Goal: Information Seeking & Learning: Learn about a topic

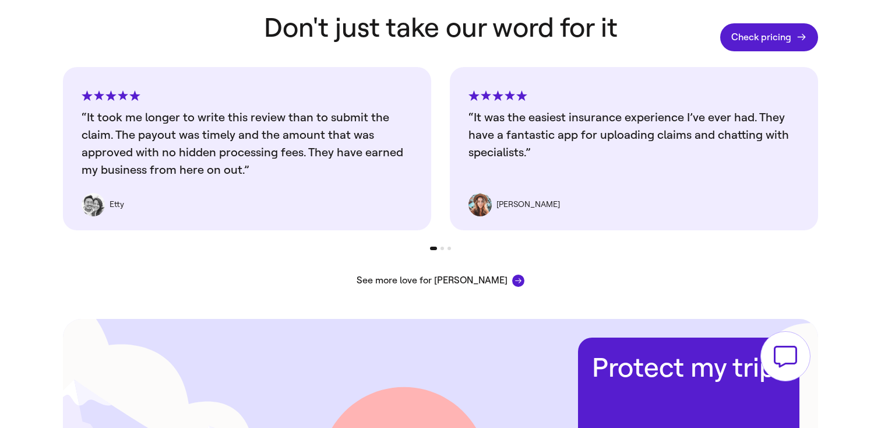
scroll to position [1954, 0]
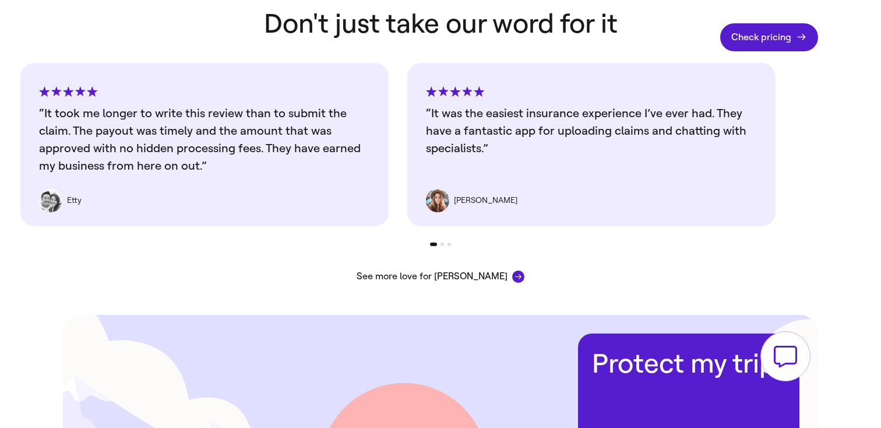
drag, startPoint x: 517, startPoint y: 163, endPoint x: 94, endPoint y: 169, distance: 422.7
click at [408, 169] on div "“It was the easiest insurance experience I’ve ever had. They have a fantastic a…" at bounding box center [592, 144] width 368 height 163
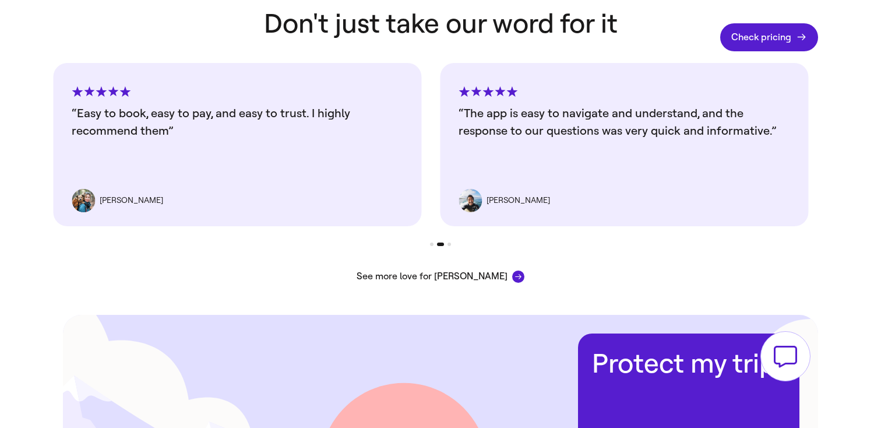
drag, startPoint x: 537, startPoint y: 132, endPoint x: 222, endPoint y: 185, distance: 319.3
click at [440, 185] on div "“The app is easy to navigate and understand, and the response to our questions …" at bounding box center [624, 144] width 368 height 163
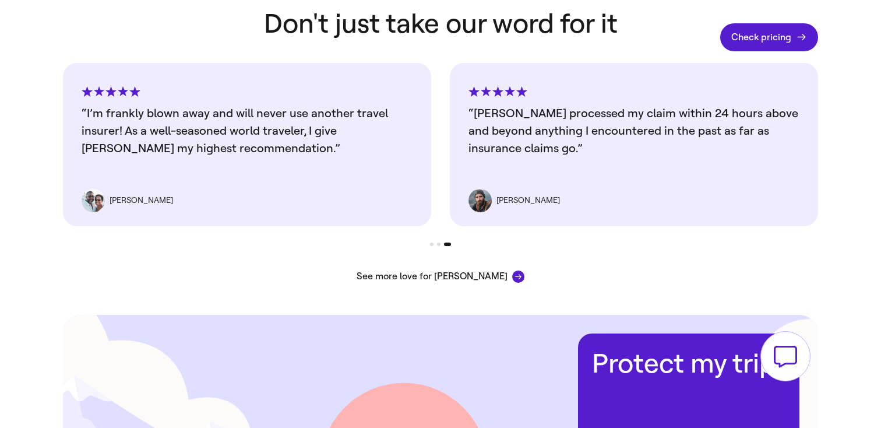
click at [456, 271] on link "See more love for Faye" at bounding box center [441, 277] width 168 height 12
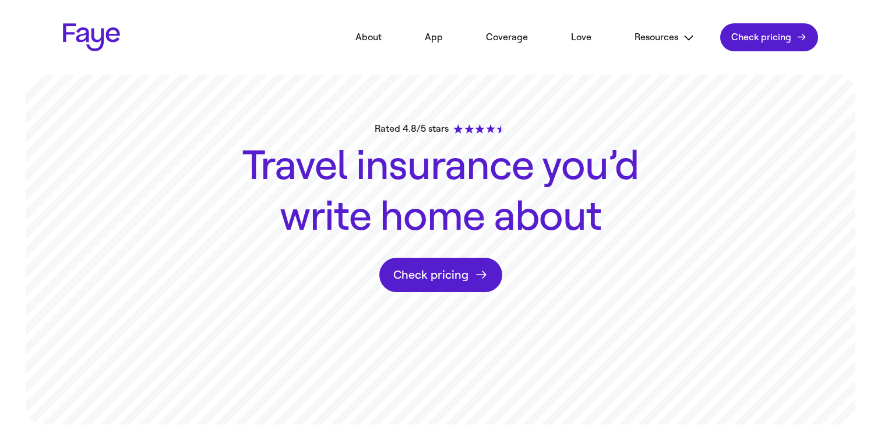
click at [787, 42] on link "Check pricing" at bounding box center [770, 37] width 98 height 28
click at [786, 362] on button at bounding box center [786, 356] width 50 height 50
click at [434, 38] on link "App" at bounding box center [434, 37] width 53 height 26
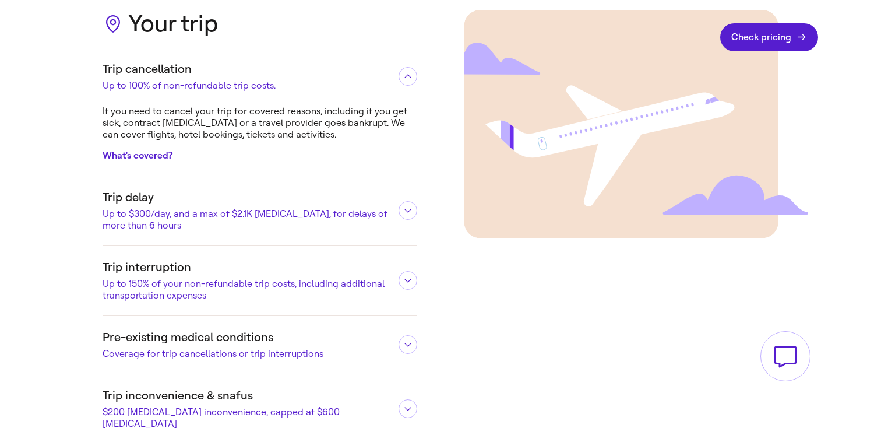
scroll to position [1039, 0]
click at [155, 155] on link "What's covered?" at bounding box center [138, 154] width 70 height 11
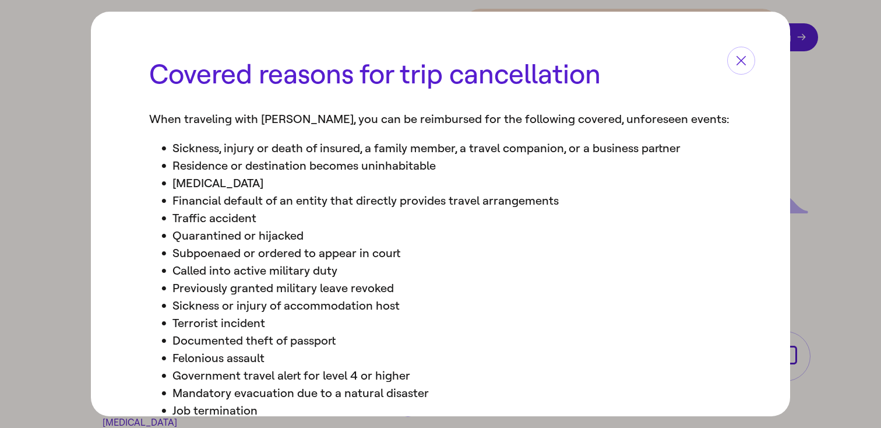
scroll to position [92, 0]
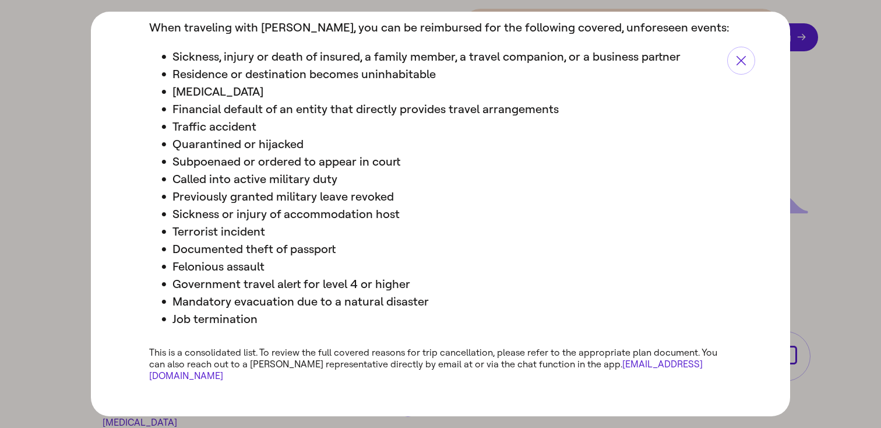
click at [838, 152] on div at bounding box center [440, 214] width 881 height 428
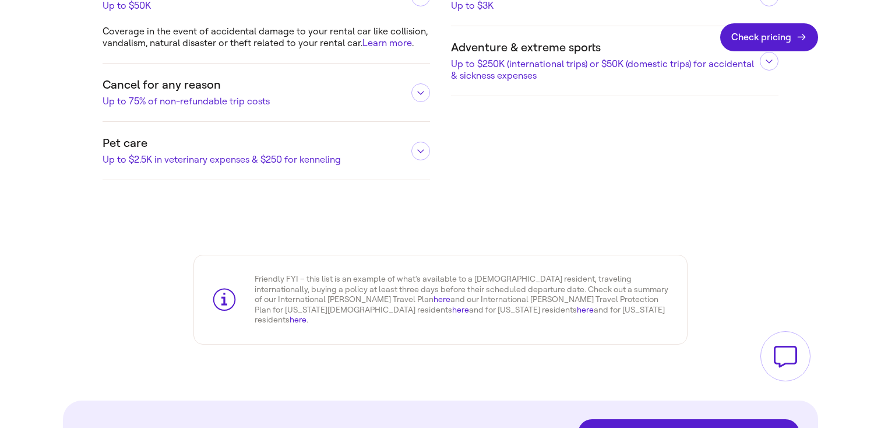
scroll to position [2210, 0]
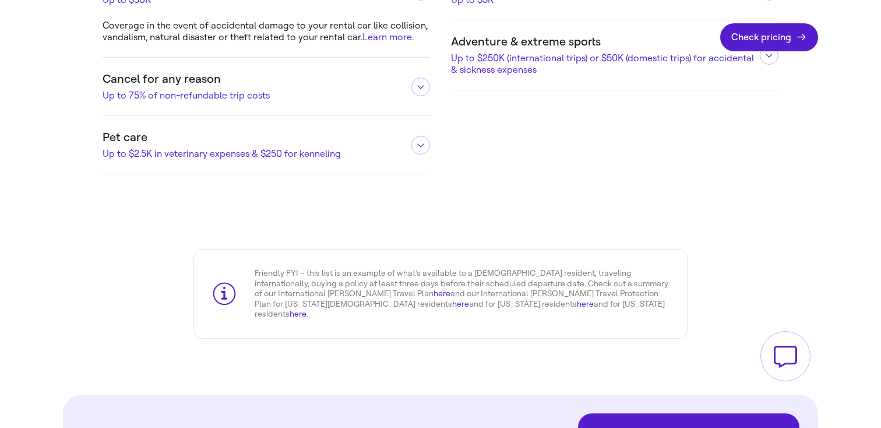
click at [410, 140] on div "Pet care Up to $2.5K in veterinary expenses & $250 for kenneling" at bounding box center [267, 145] width 328 height 58
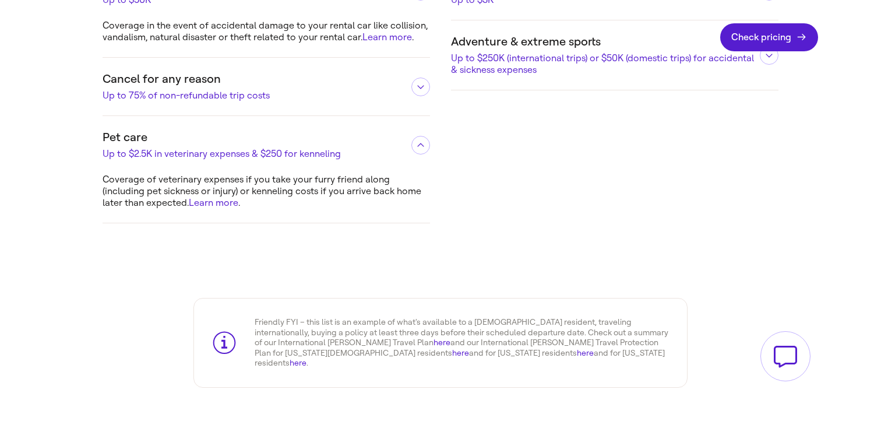
click at [410, 140] on div "Pet care Up to $2.5K in veterinary expenses & $250 for kenneling" at bounding box center [267, 145] width 328 height 58
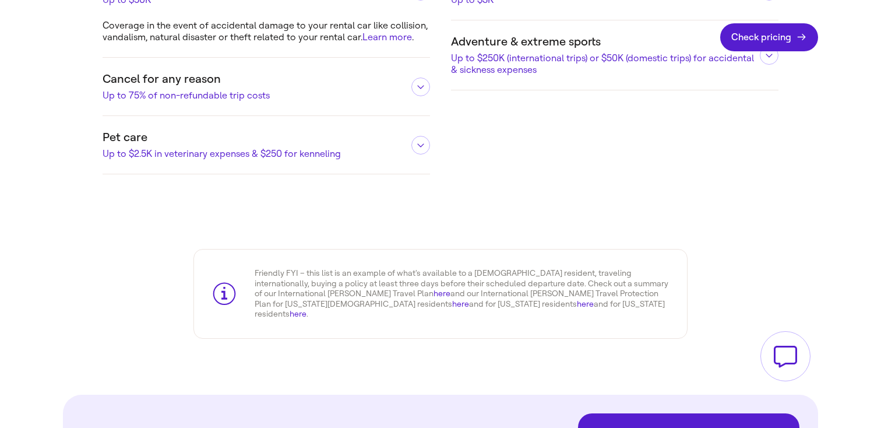
click at [434, 289] on link "here" at bounding box center [442, 294] width 17 height 10
click at [577, 299] on link "here" at bounding box center [585, 304] width 17 height 10
click at [469, 299] on link "here" at bounding box center [460, 304] width 17 height 10
click at [307, 309] on link "here" at bounding box center [298, 314] width 17 height 10
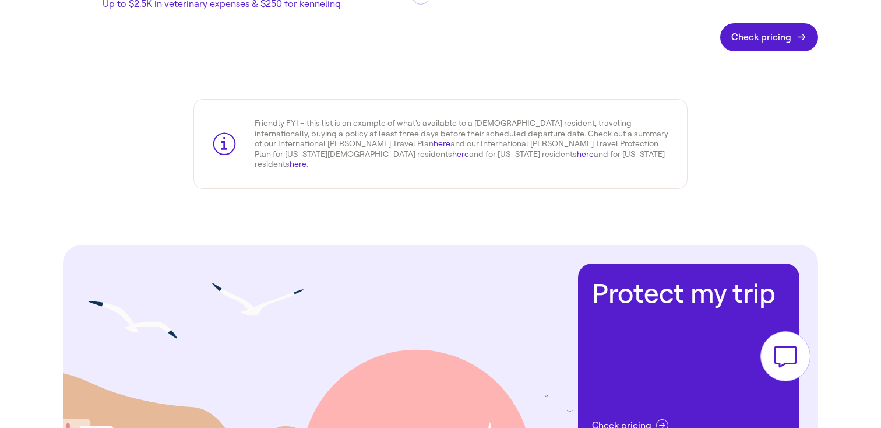
scroll to position [2493, 0]
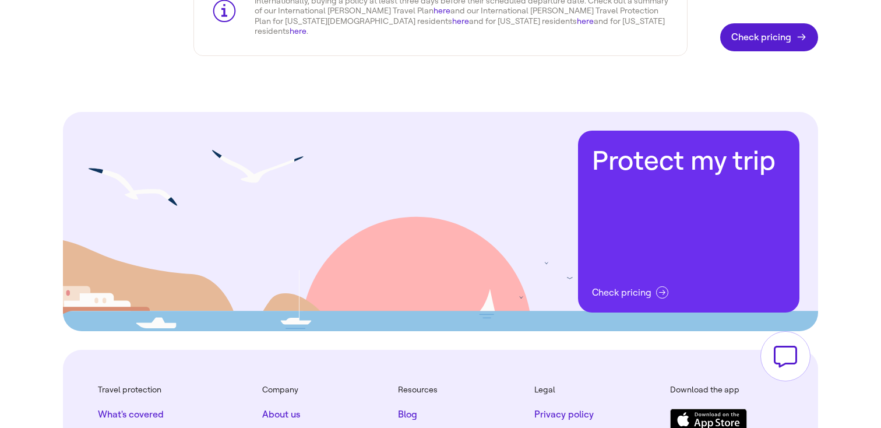
click at [627, 206] on link "Protect my trip Check pricing" at bounding box center [689, 222] width 222 height 182
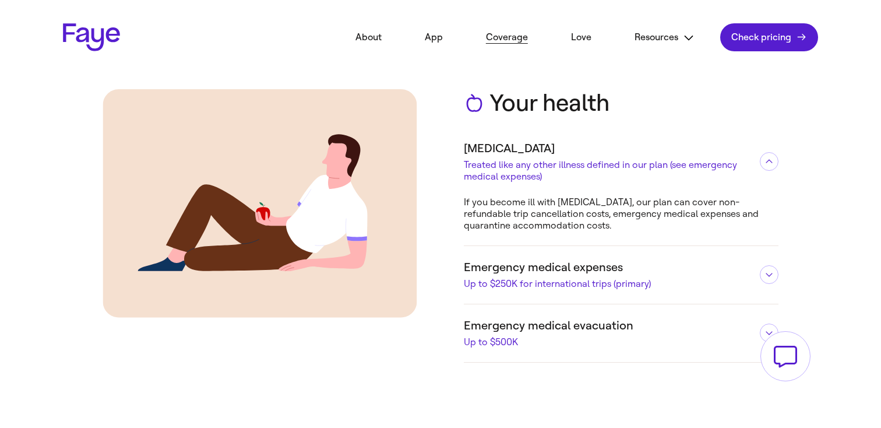
scroll to position [581, 0]
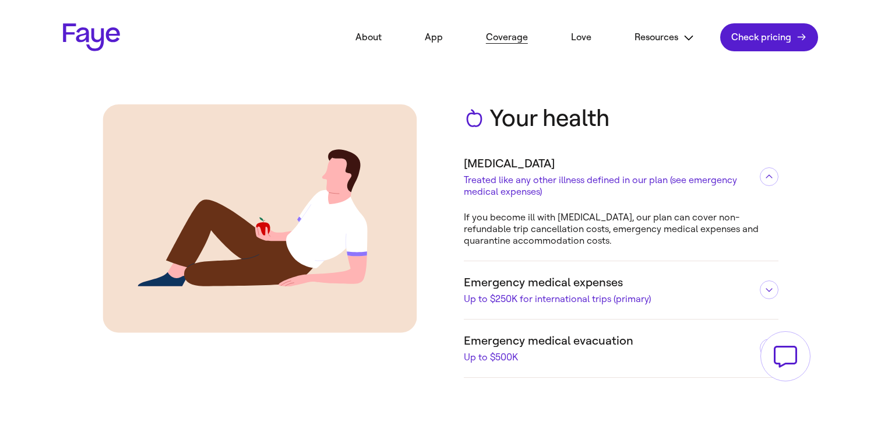
click at [578, 44] on link "Love" at bounding box center [581, 37] width 55 height 26
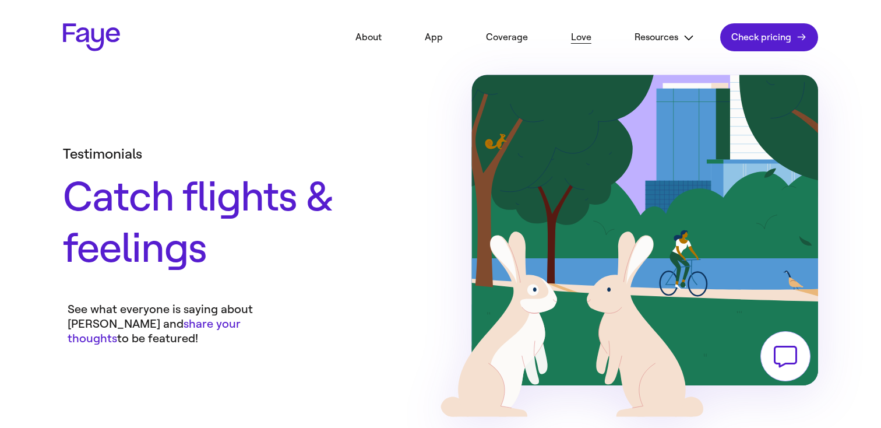
click at [644, 35] on button "Resources" at bounding box center [664, 37] width 95 height 26
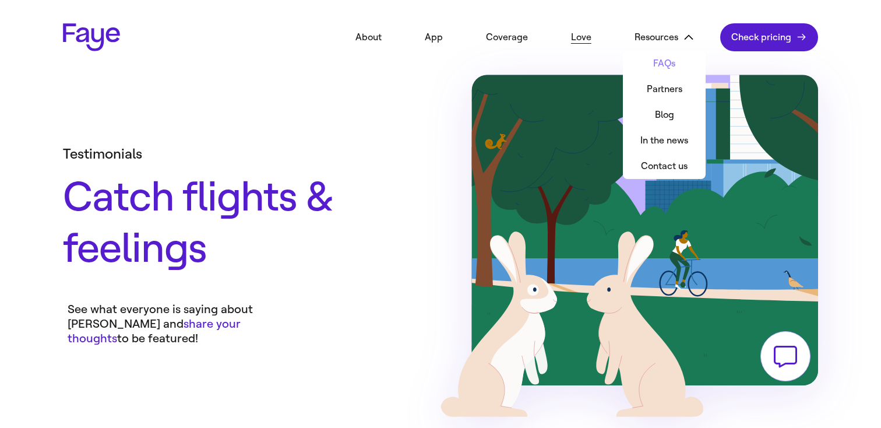
click at [648, 58] on link "FAQs" at bounding box center [664, 64] width 83 height 26
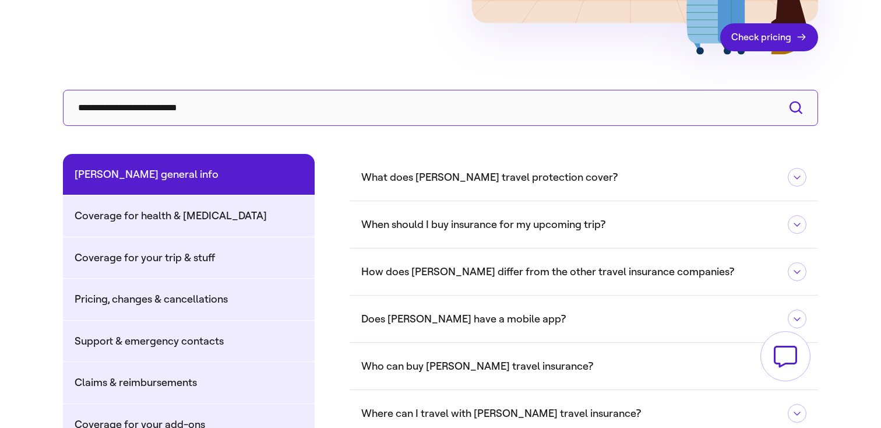
click at [423, 140] on div "[PERSON_NAME] general info What does [PERSON_NAME] travel protection cover? [PE…" at bounding box center [441, 424] width 840 height 668
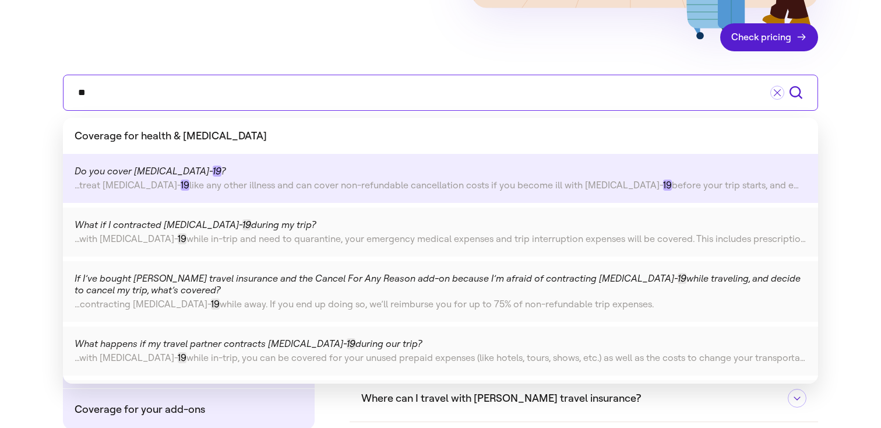
click at [298, 169] on div "Do you cover [MEDICAL_DATA] ?" at bounding box center [441, 172] width 732 height 12
type input "**"
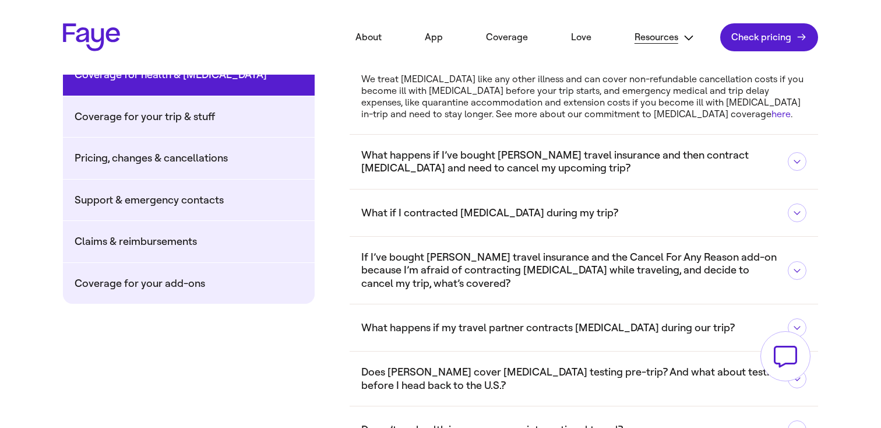
scroll to position [496, 0]
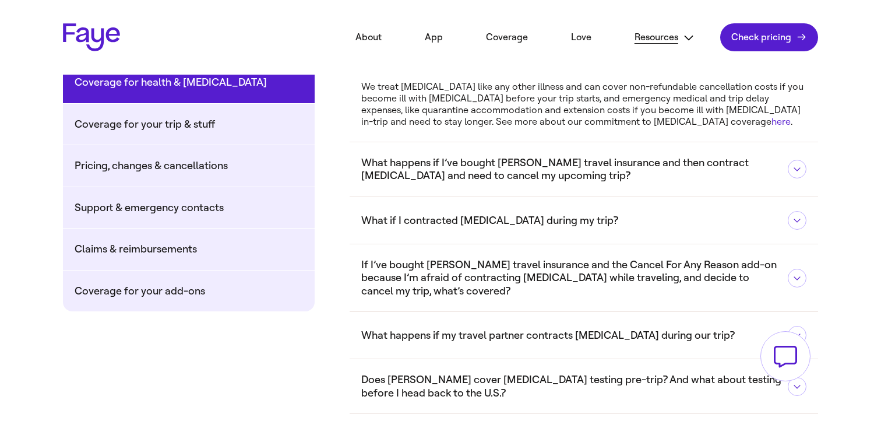
click at [772, 120] on link "here" at bounding box center [781, 121] width 19 height 11
click at [657, 30] on button "Resources" at bounding box center [664, 37] width 95 height 26
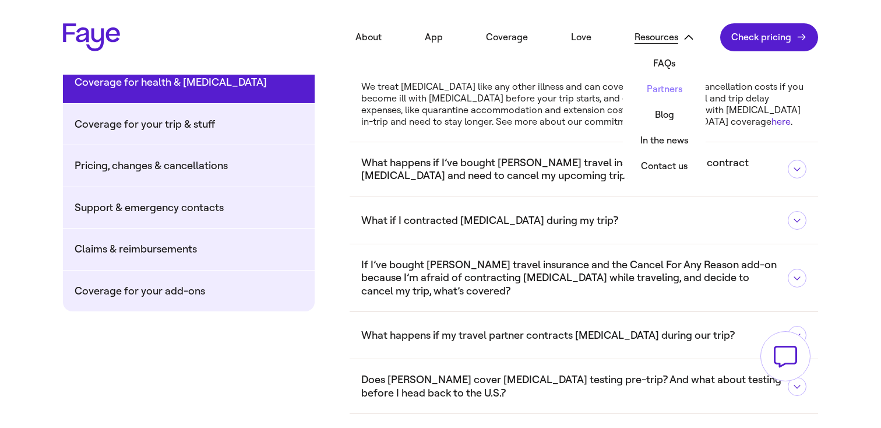
click at [662, 85] on link "Partners" at bounding box center [664, 89] width 83 height 26
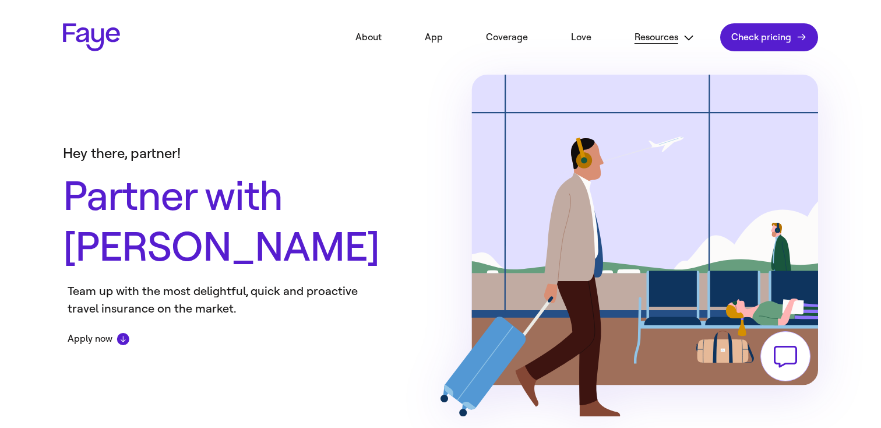
click at [680, 20] on header "2.33.0 About App Coverage Love Resources FAQs Partners Blog In the news Contact…" at bounding box center [441, 37] width 840 height 75
click at [669, 44] on button "Resources" at bounding box center [664, 37] width 95 height 26
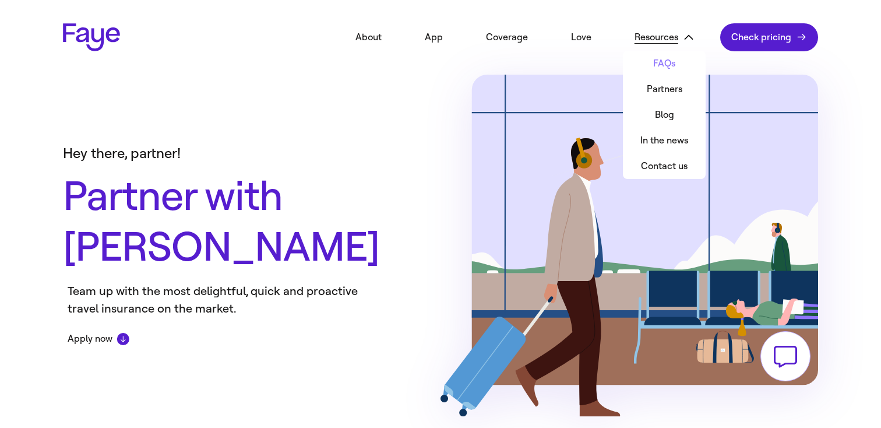
click at [662, 61] on link "FAQs" at bounding box center [664, 64] width 83 height 26
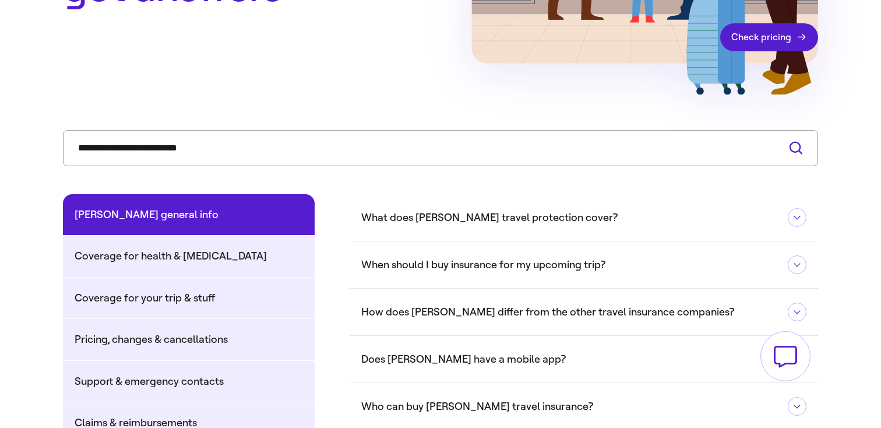
scroll to position [427, 0]
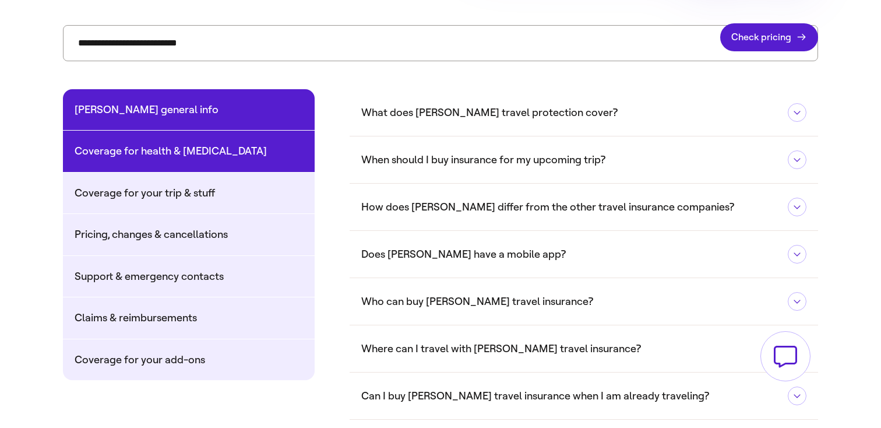
click at [156, 143] on button "Coverage for health & [MEDICAL_DATA]" at bounding box center [189, 151] width 252 height 41
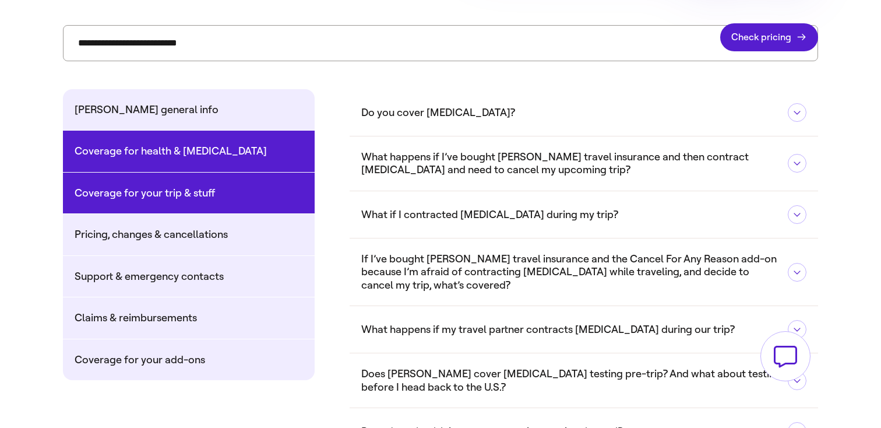
click at [155, 213] on button "Coverage for your trip & stuff" at bounding box center [189, 193] width 252 height 41
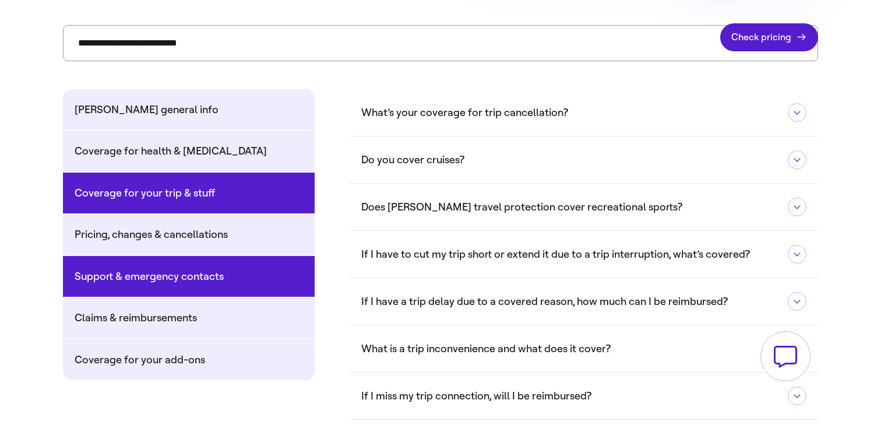
click at [160, 264] on button "Support & emergency contacts" at bounding box center [189, 276] width 252 height 41
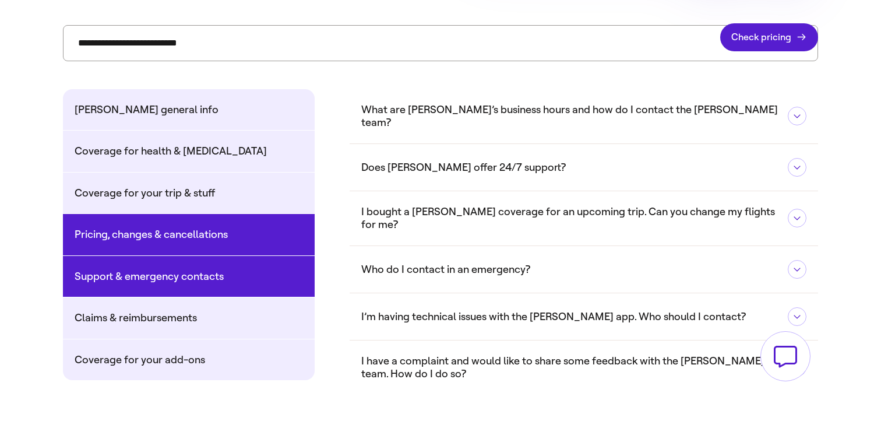
click at [177, 234] on button "Pricing, changes & cancellations" at bounding box center [189, 234] width 252 height 41
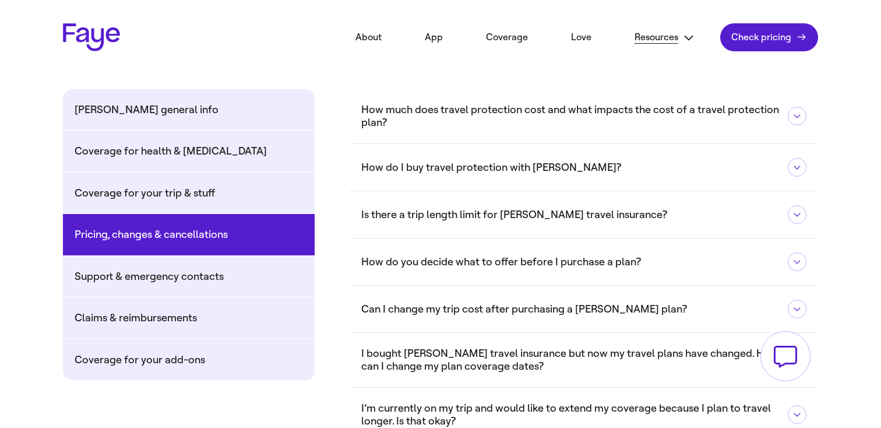
scroll to position [0, 0]
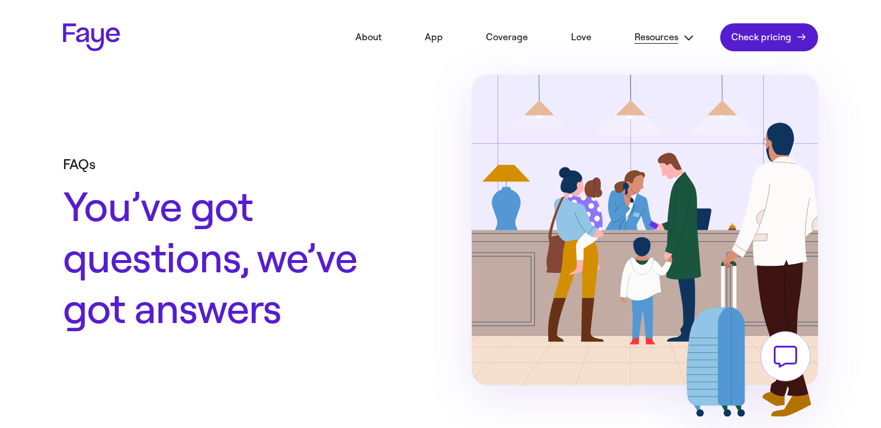
click at [666, 24] on button "Resources" at bounding box center [664, 37] width 95 height 26
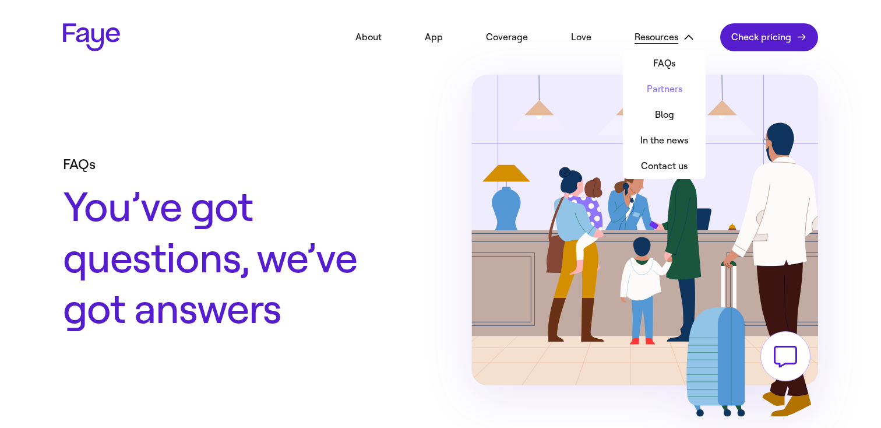
click at [666, 96] on link "Partners" at bounding box center [664, 89] width 83 height 26
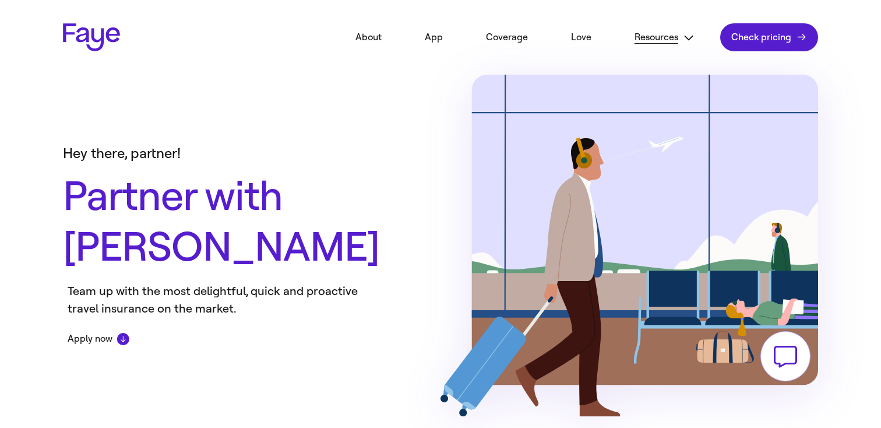
click at [658, 25] on button "Resources" at bounding box center [664, 37] width 95 height 26
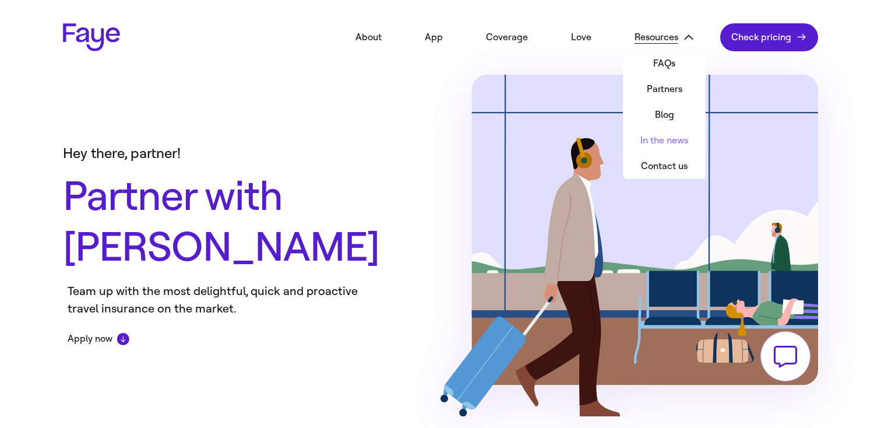
click at [655, 143] on link "In the news" at bounding box center [664, 141] width 83 height 26
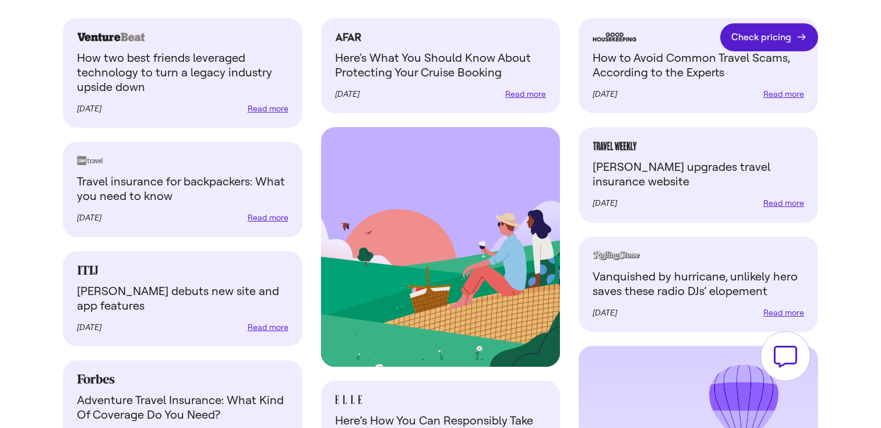
scroll to position [513, 0]
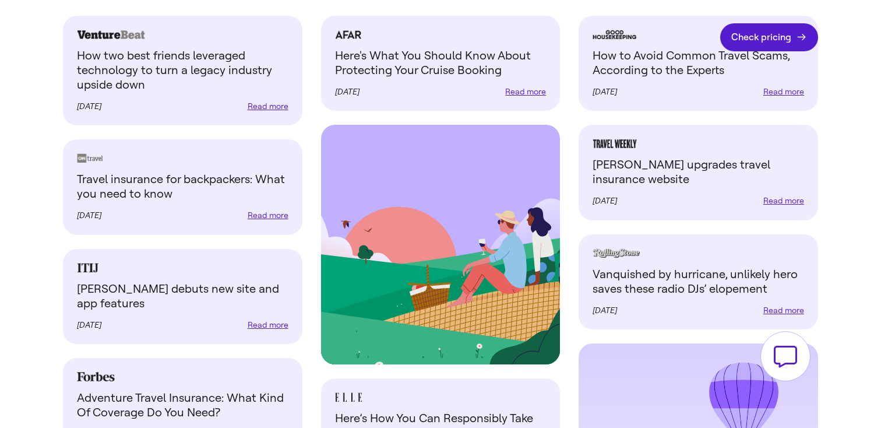
click at [279, 103] on link "Read more" at bounding box center [268, 106] width 41 height 10
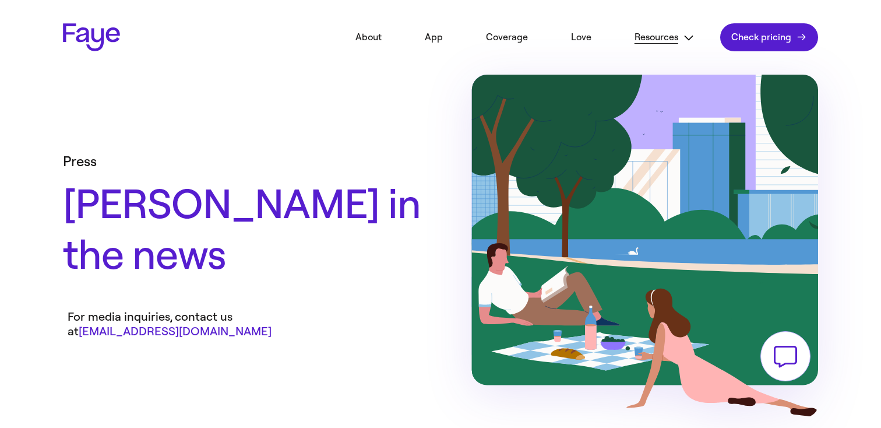
click at [664, 44] on button "Resources" at bounding box center [664, 37] width 95 height 26
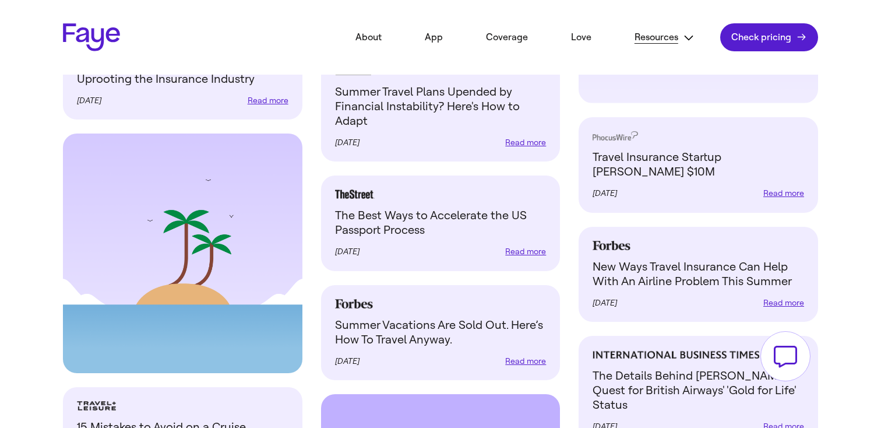
scroll to position [2839, 0]
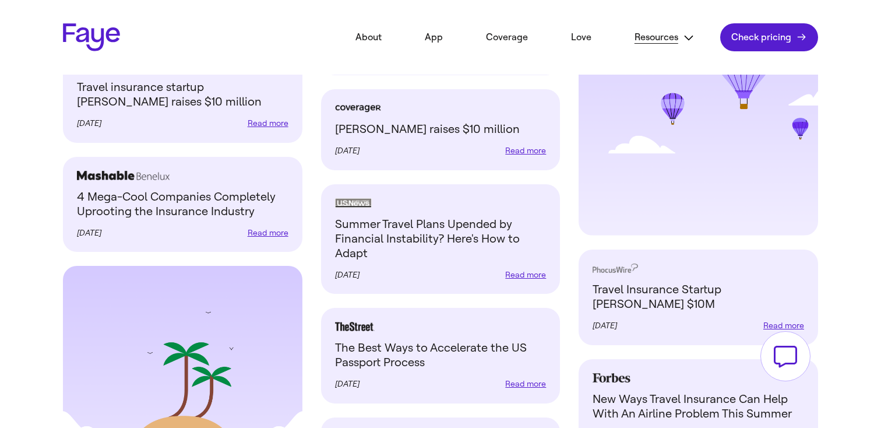
click at [673, 49] on button "Resources" at bounding box center [664, 37] width 95 height 26
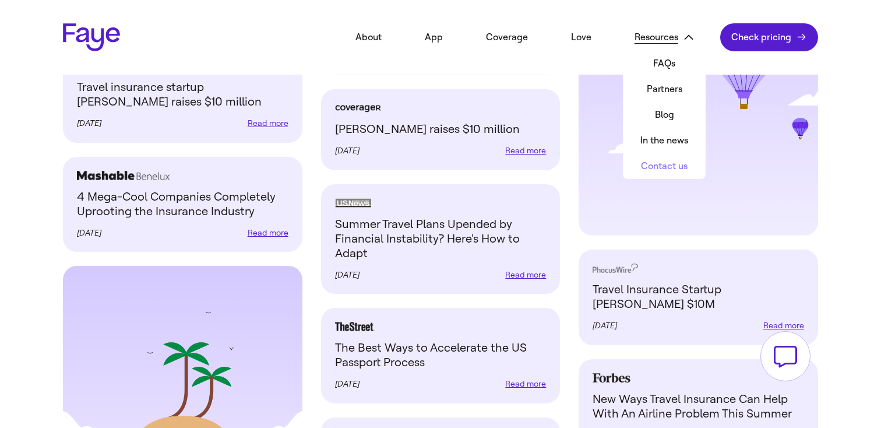
click at [679, 159] on link "Contact us" at bounding box center [664, 166] width 83 height 26
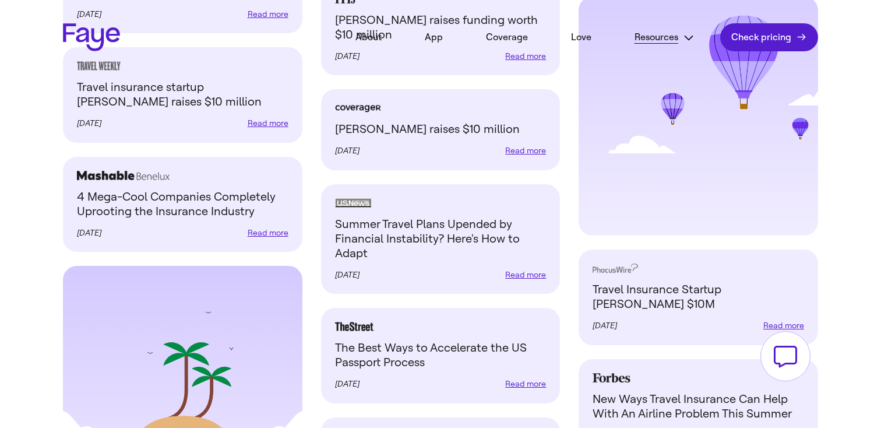
scroll to position [0, 0]
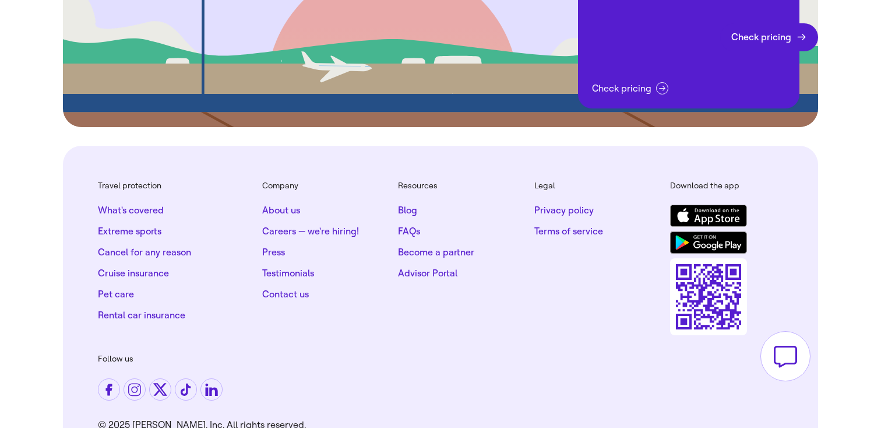
scroll to position [1546, 0]
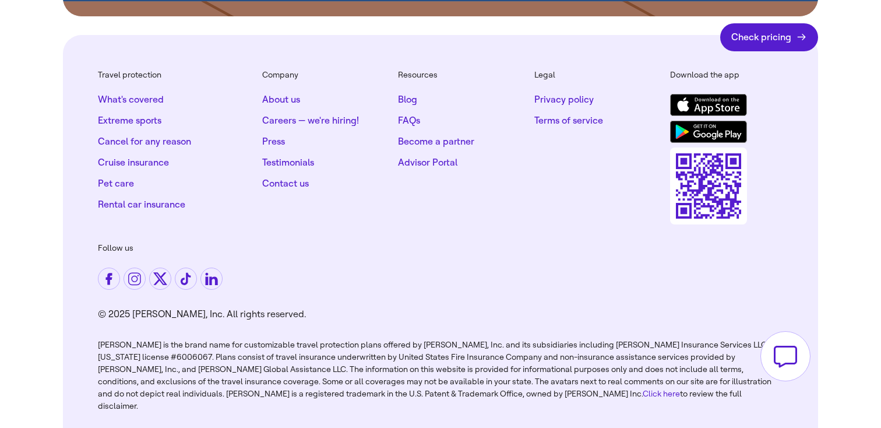
click at [129, 140] on link "Cancel for any reason" at bounding box center [144, 142] width 93 height 12
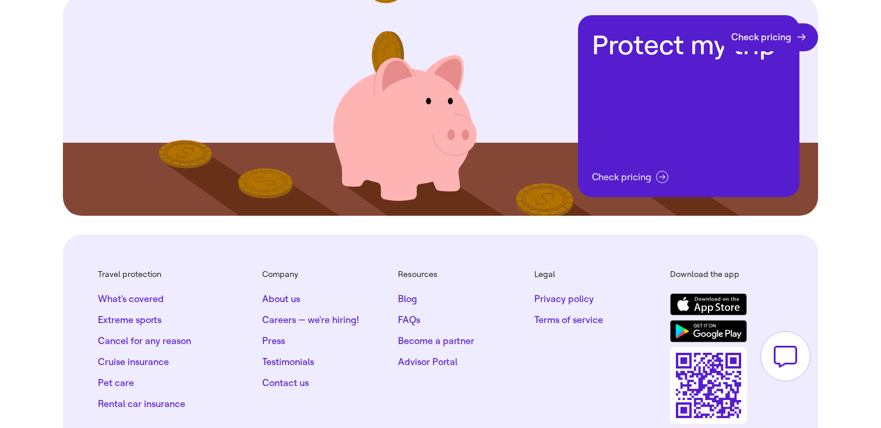
scroll to position [2857, 0]
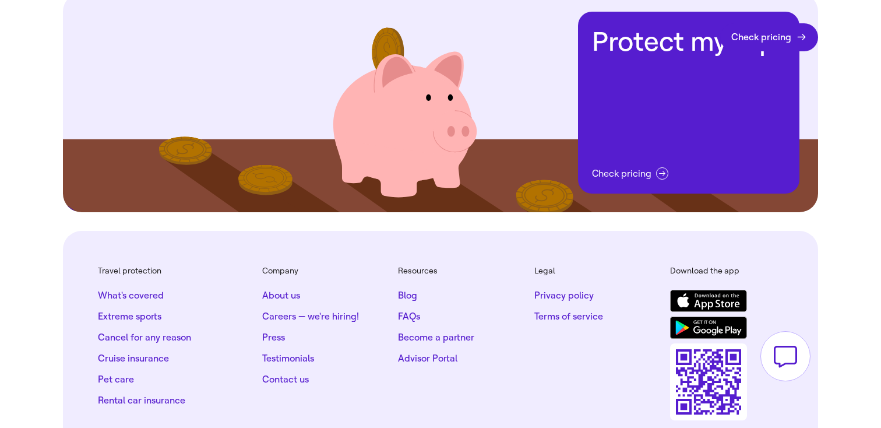
click at [139, 353] on link "Cruise insurance" at bounding box center [133, 359] width 71 height 12
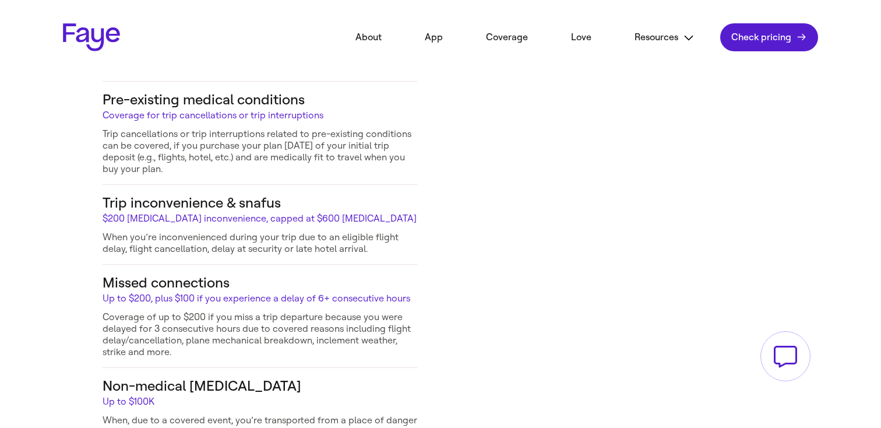
scroll to position [1632, 0]
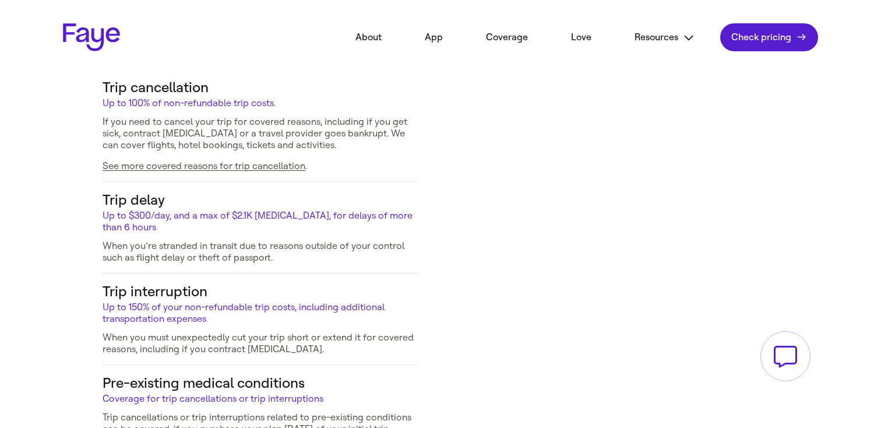
click at [215, 160] on link "See more covered reasons for trip cancellation" at bounding box center [204, 165] width 203 height 11
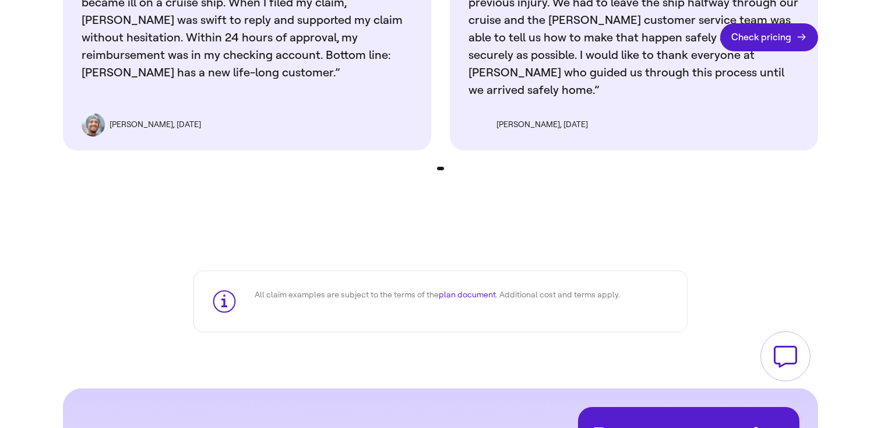
scroll to position [3137, 0]
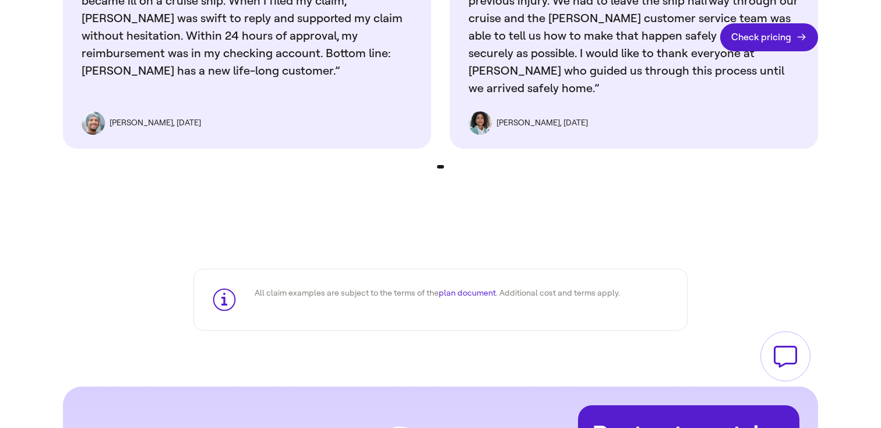
click at [472, 288] on link "plan document" at bounding box center [467, 293] width 57 height 10
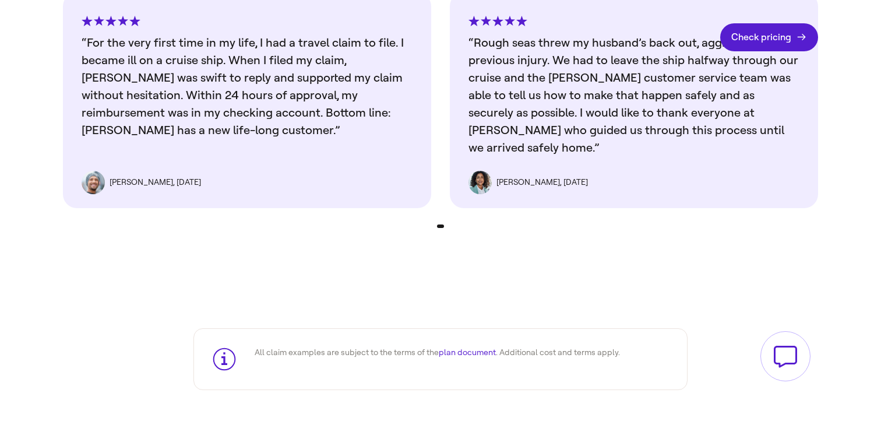
scroll to position [3727, 0]
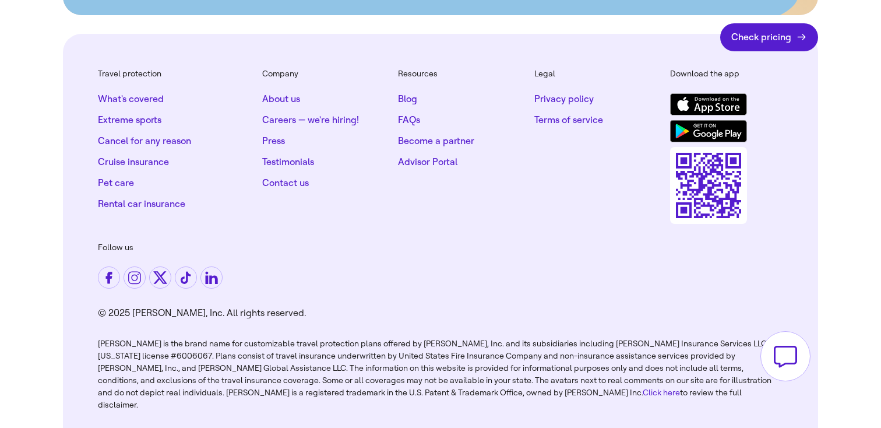
click at [109, 177] on link "Pet care" at bounding box center [116, 183] width 36 height 12
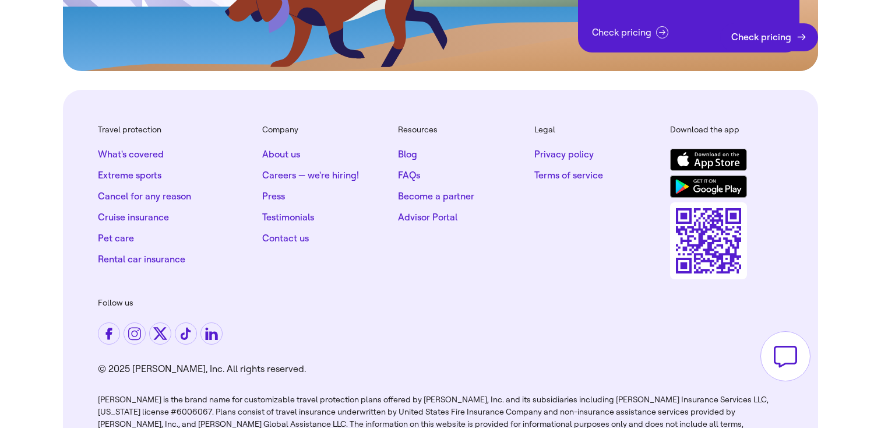
scroll to position [2945, 0]
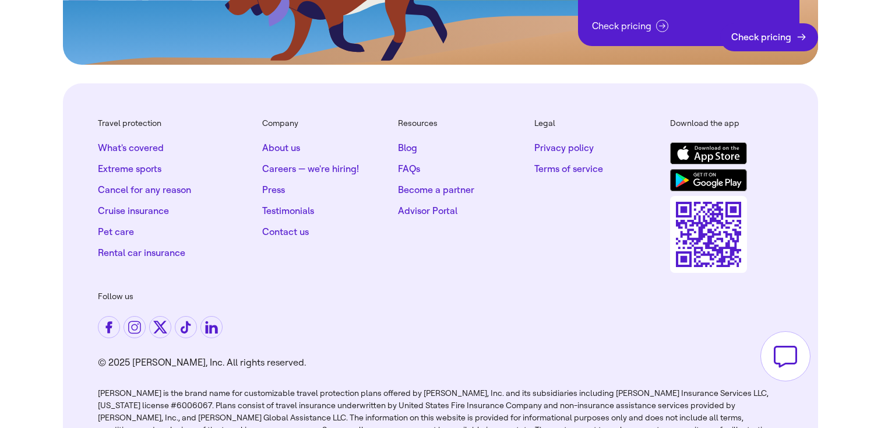
click at [118, 247] on link "Rental car insurance" at bounding box center [141, 253] width 87 height 12
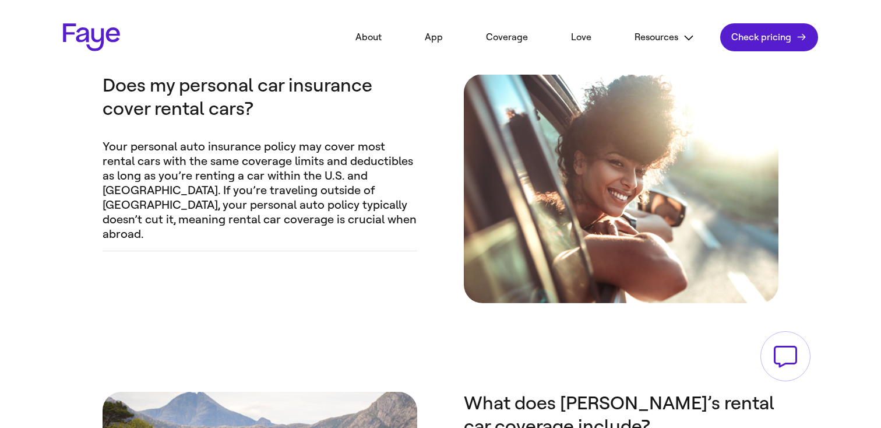
scroll to position [961, 0]
